Goal: Transaction & Acquisition: Download file/media

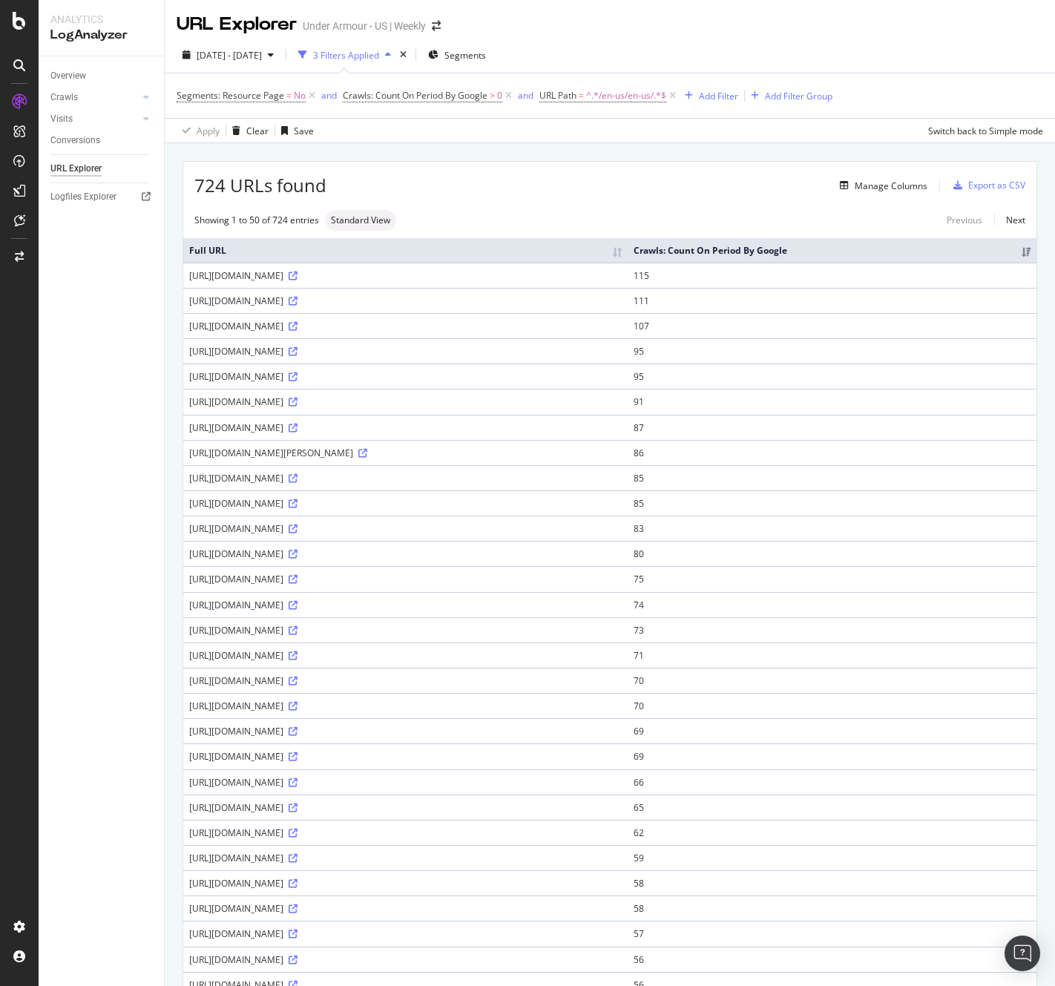
click at [739, 34] on div "URL Explorer Under Armour - US | Weekly" at bounding box center [610, 18] width 890 height 37
click at [987, 189] on div "Export as CSV" at bounding box center [996, 185] width 57 height 13
click at [743, 38] on div "[DATE] - [DATE] 3 Filters Applied Segments Segments: Resource Page = No and Cra…" at bounding box center [610, 90] width 890 height 106
click at [970, 185] on div "Export as CSV" at bounding box center [996, 185] width 57 height 13
click at [1011, 32] on div "URL Explorer Under Armour - CA | Weekly" at bounding box center [610, 18] width 890 height 37
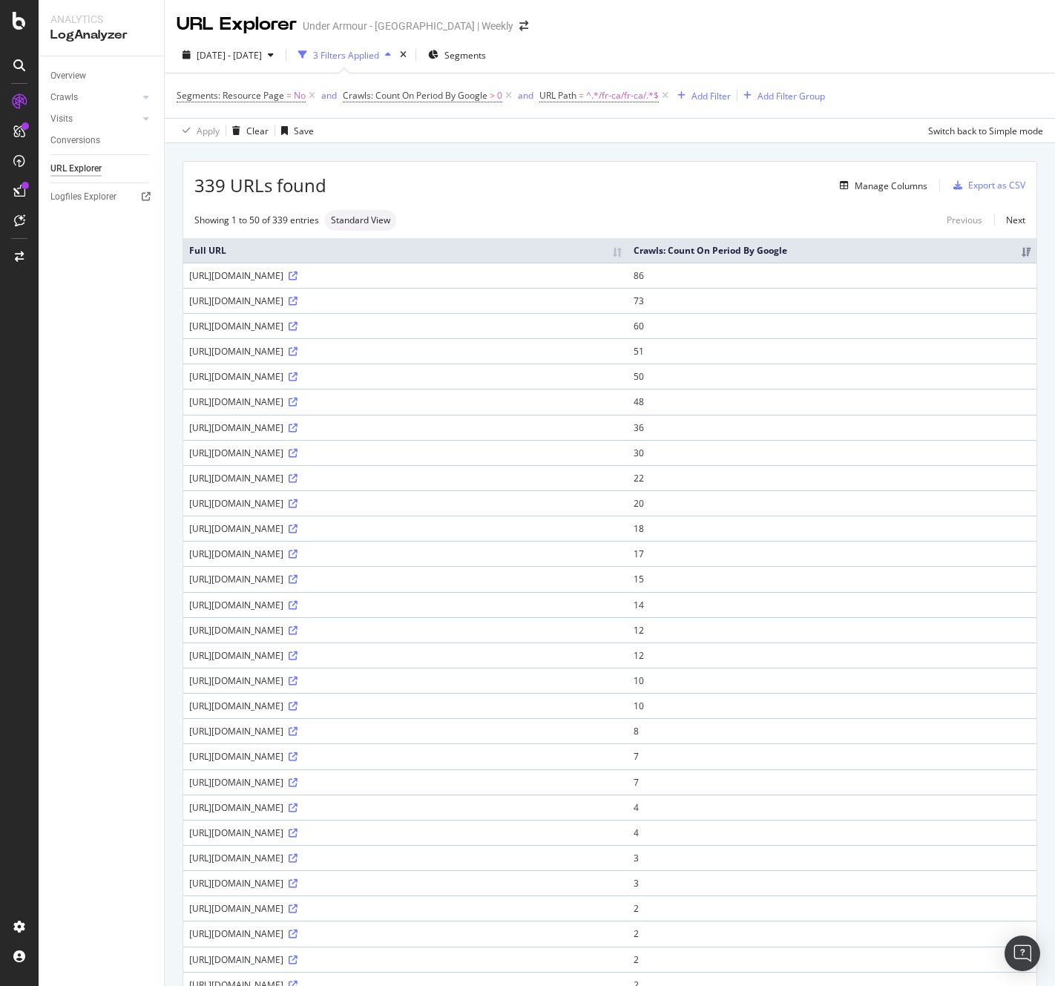
click at [993, 49] on div "[DATE] - [DATE] 3 Filters Applied Segments" at bounding box center [610, 58] width 890 height 30
click at [985, 182] on div "Export as CSV" at bounding box center [996, 185] width 57 height 13
click at [937, 70] on div "2025 Aug. 6th - Sep. 4th 3 Filters Applied Segments" at bounding box center [610, 58] width 890 height 30
click at [877, 50] on div "2025 Aug. 6th - Sep. 4th 3 Filters Applied Segments" at bounding box center [610, 58] width 890 height 30
click at [1024, 62] on div "2025 Aug. 6th - Sep. 4th 3 Filters Applied Segments" at bounding box center [610, 58] width 890 height 30
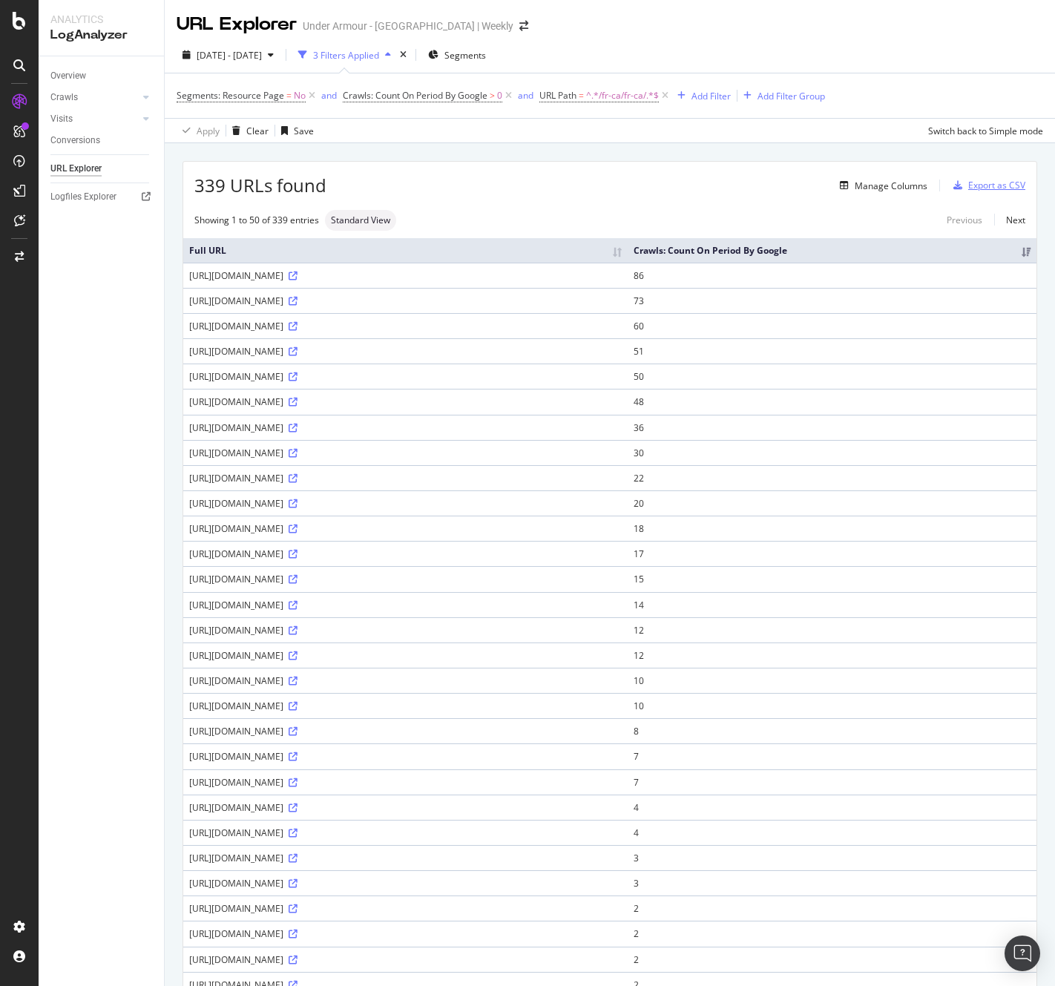
click at [982, 186] on div "Export as CSV" at bounding box center [996, 185] width 57 height 13
click at [982, 180] on div "Export as CSV" at bounding box center [996, 185] width 57 height 13
click at [972, 40] on div "2025 Aug. 6th - Sep. 4th 3 Filters Applied Segments Segments: Resource Page = N…" at bounding box center [610, 90] width 890 height 106
click at [986, 184] on div "Export as CSV" at bounding box center [996, 185] width 57 height 13
